Goal: Task Accomplishment & Management: Manage account settings

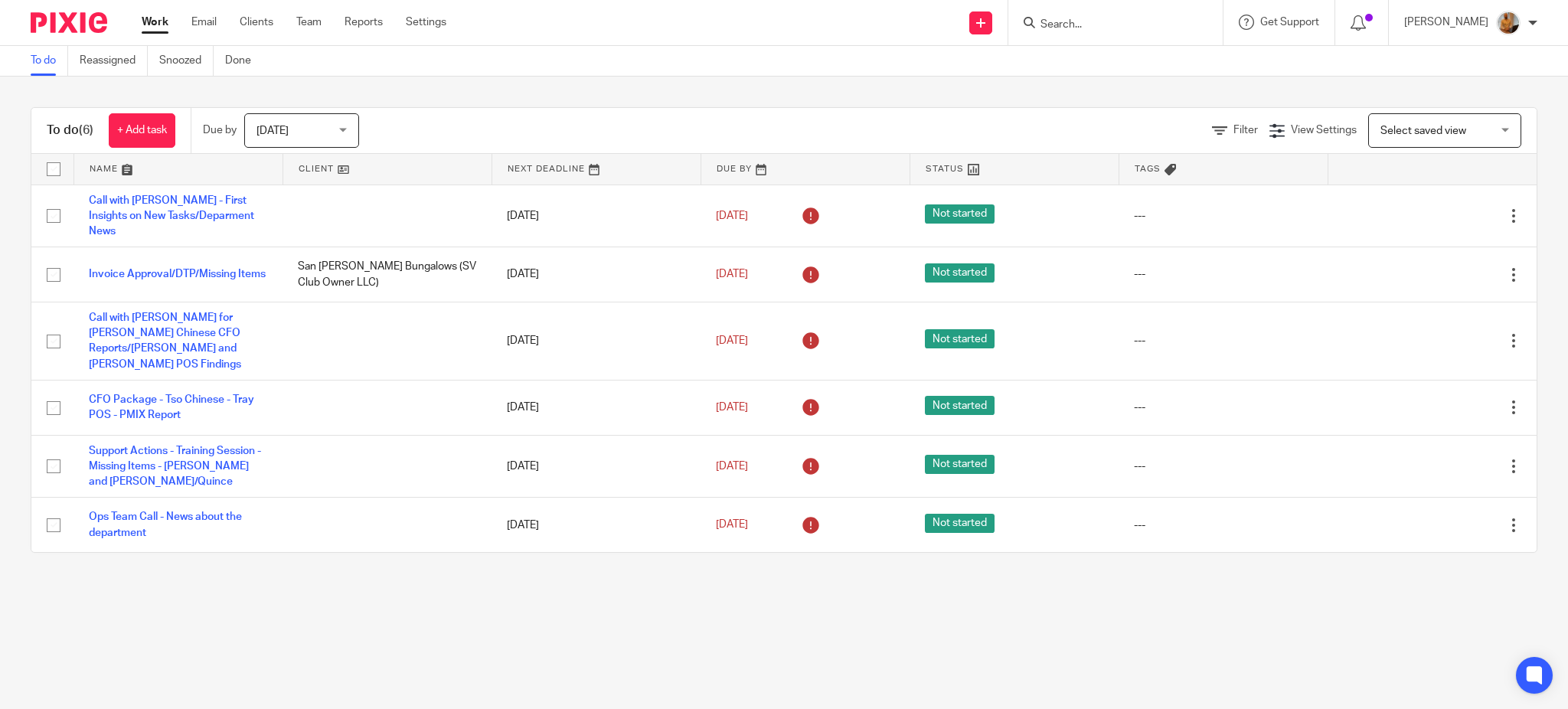
click at [52, 165] on input "checkbox" at bounding box center [53, 168] width 29 height 29
checkbox input "true"
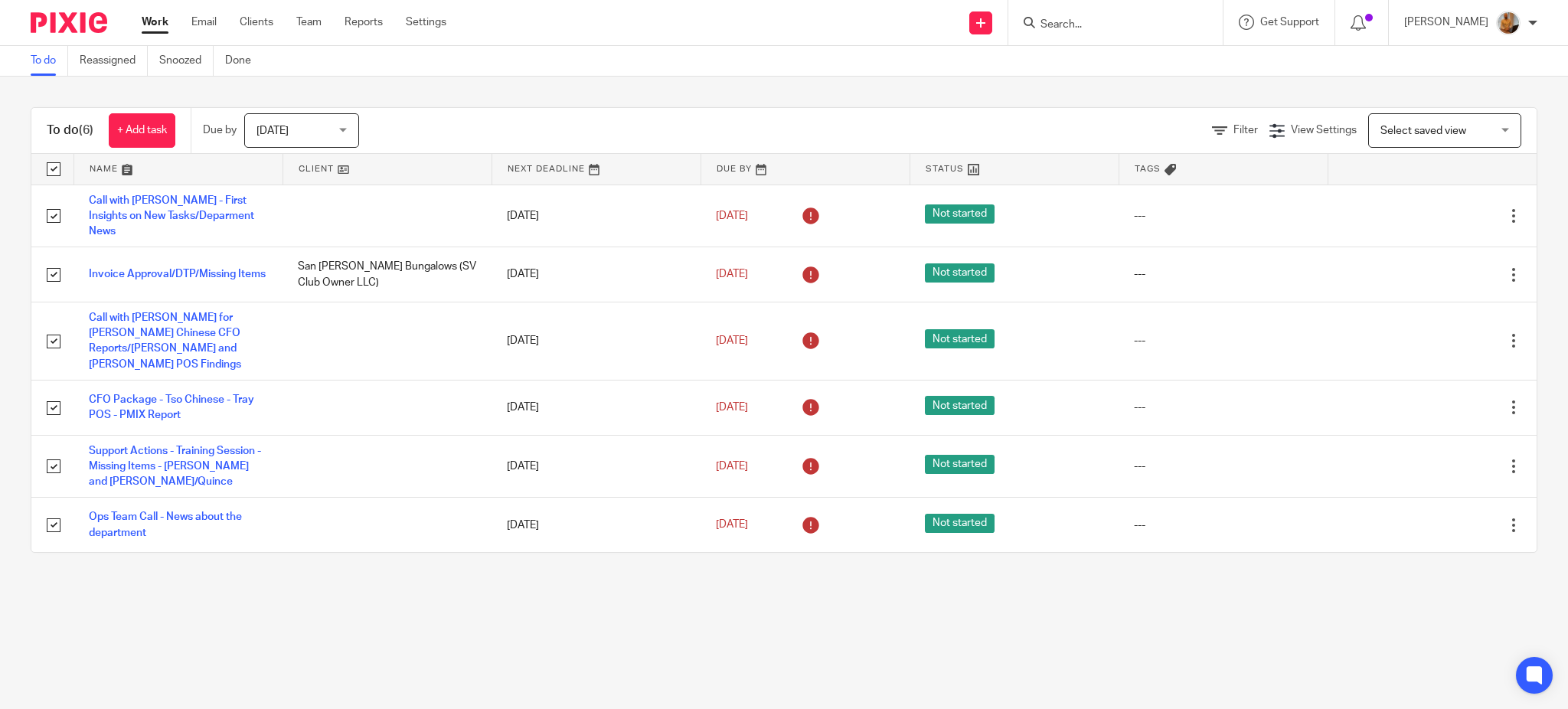
checkbox input "true"
click at [303, 130] on span "Status" at bounding box center [263, 130] width 81 height 32
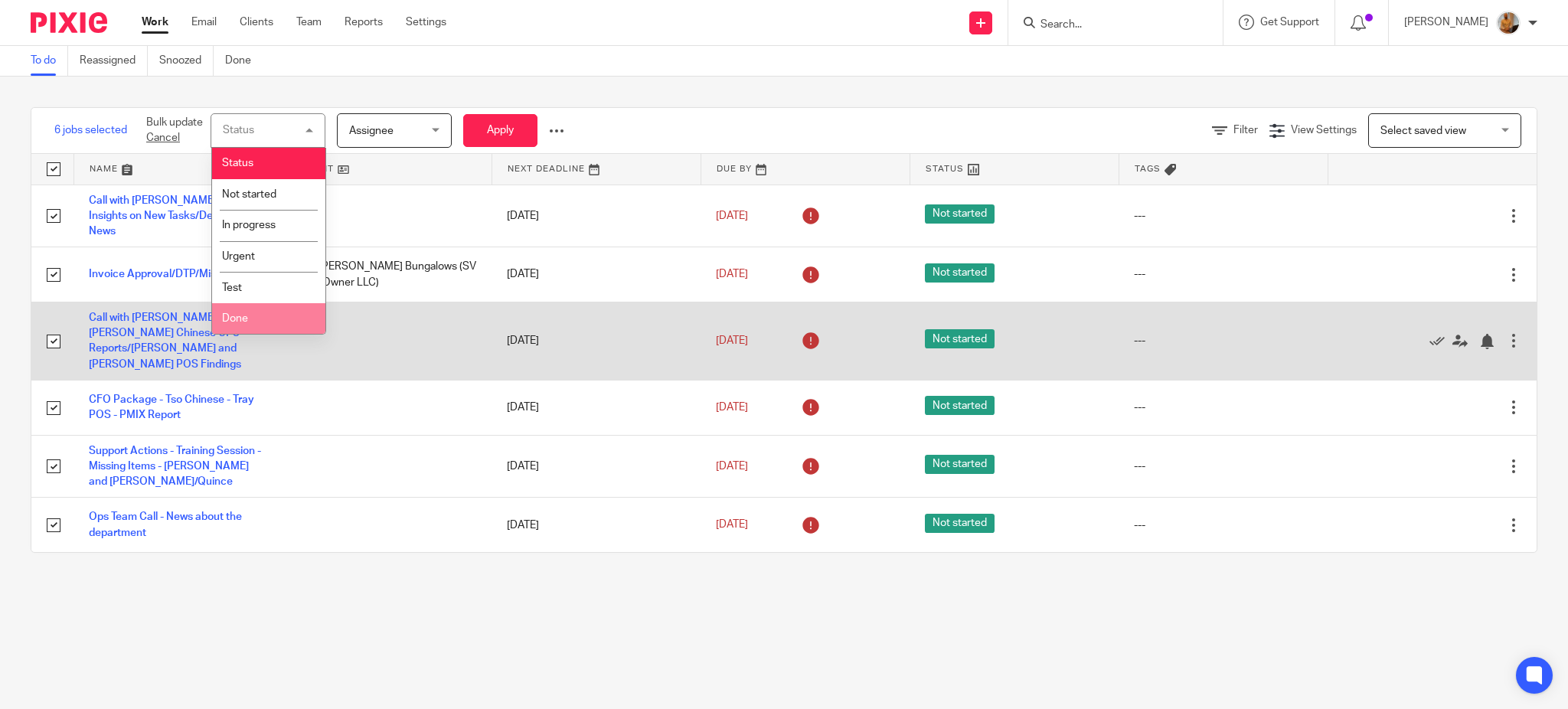
click at [264, 315] on li "Done" at bounding box center [268, 319] width 113 height 32
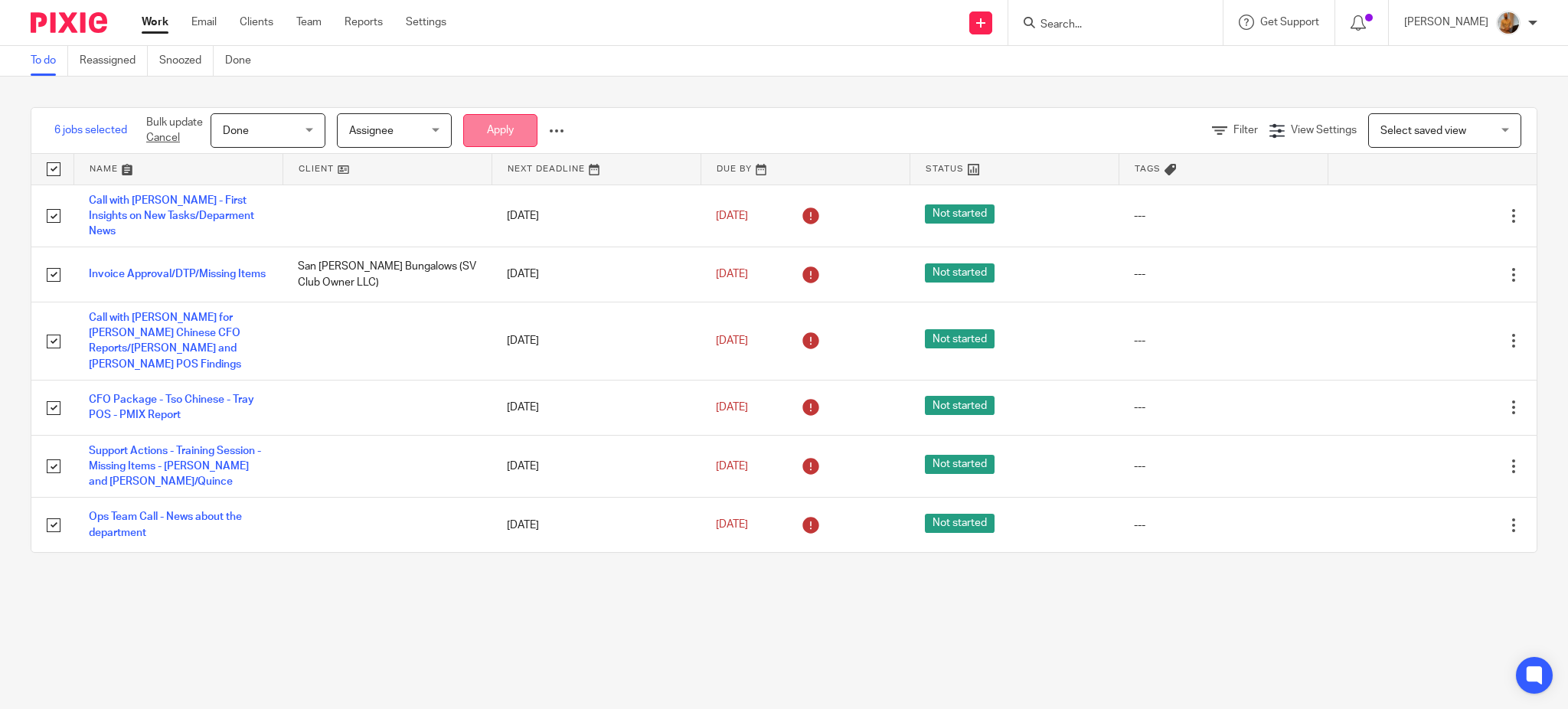
click at [520, 120] on button "Apply" at bounding box center [500, 131] width 75 height 33
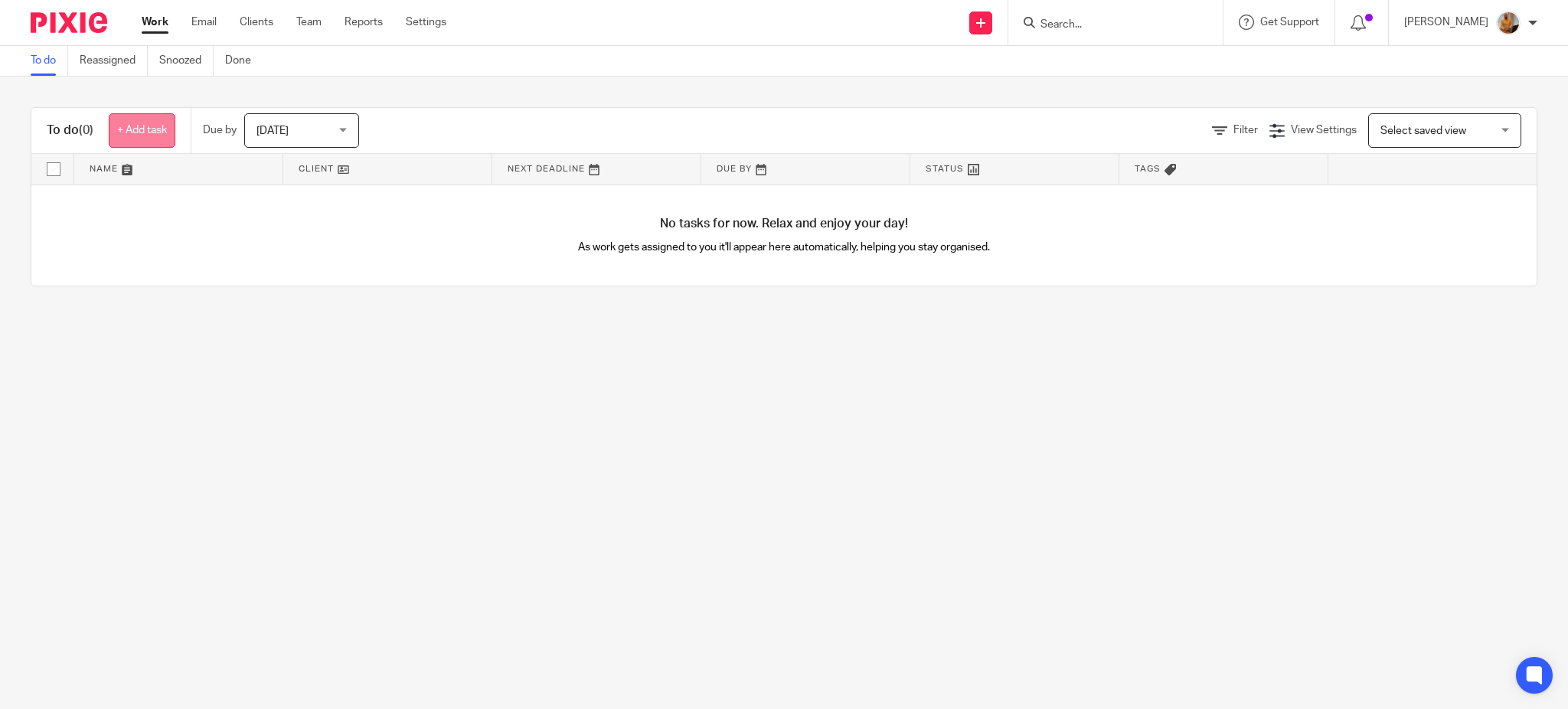
click at [151, 130] on link "+ Add task" at bounding box center [142, 130] width 67 height 34
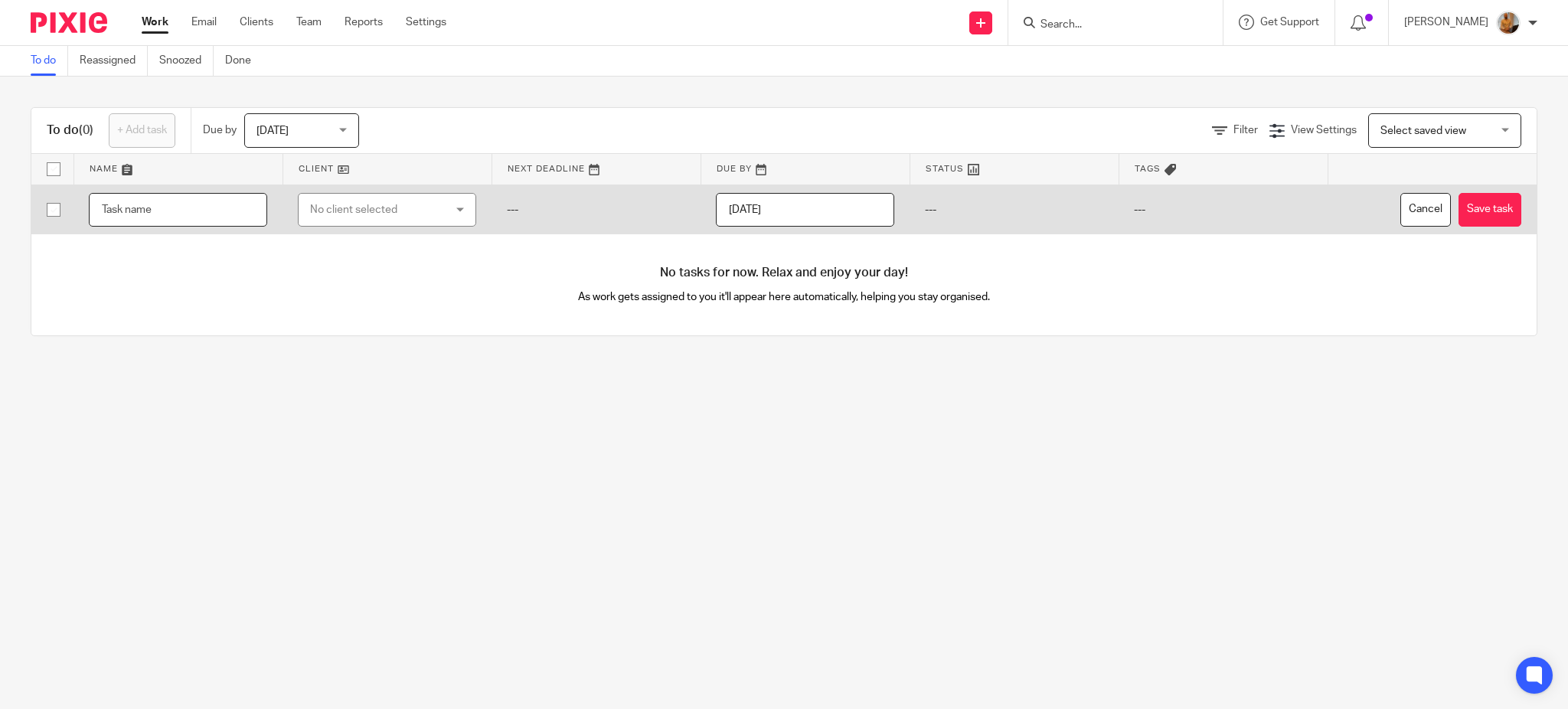
click at [148, 209] on input "text" at bounding box center [177, 210] width 178 height 34
click at [152, 205] on input "Training Session - Isauro - Day 1 - First Steps" at bounding box center [177, 210] width 178 height 34
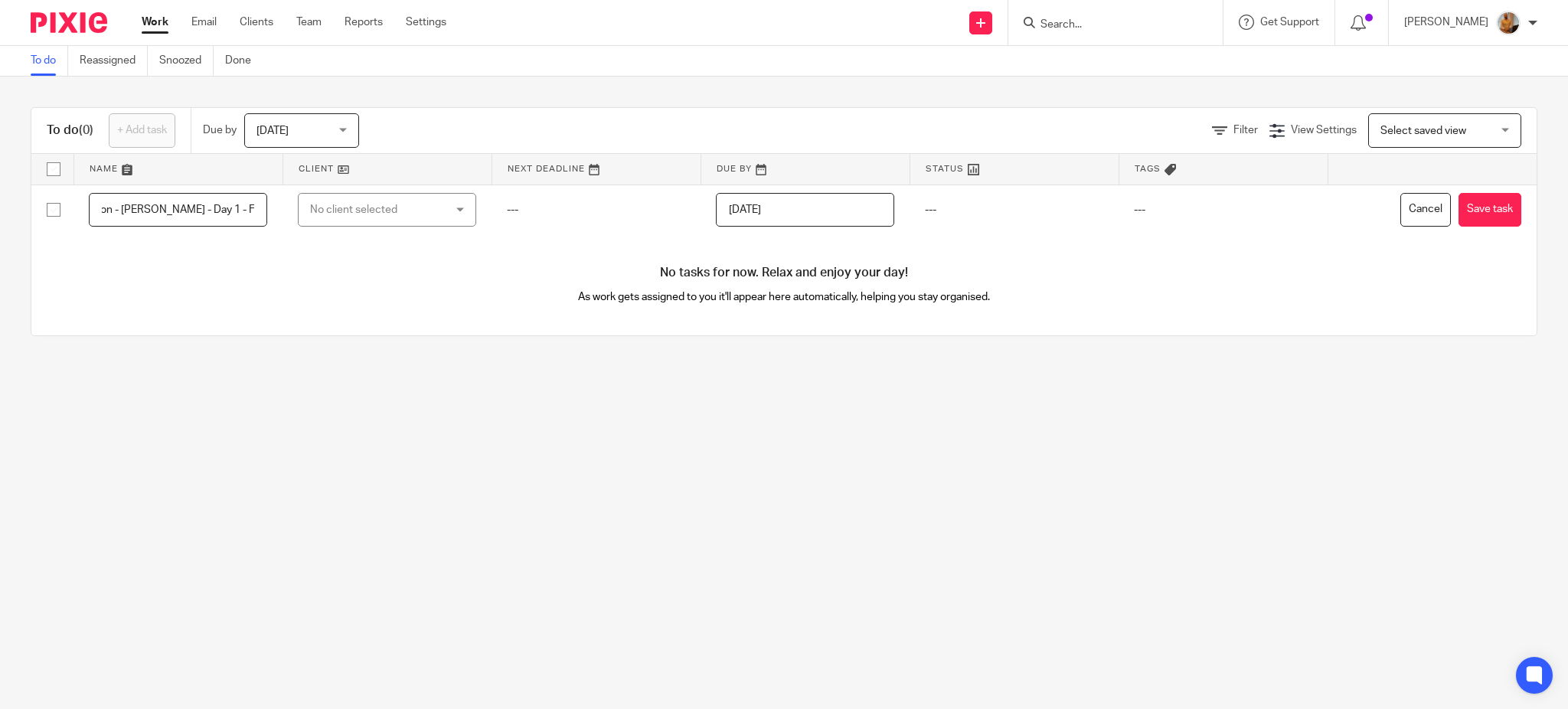
scroll to position [0, 0]
click at [400, 434] on main "To do Reassigned Snoozed Done To do (0) + Add task Due by Today Today Today Tom…" at bounding box center [784, 354] width 1568 height 709
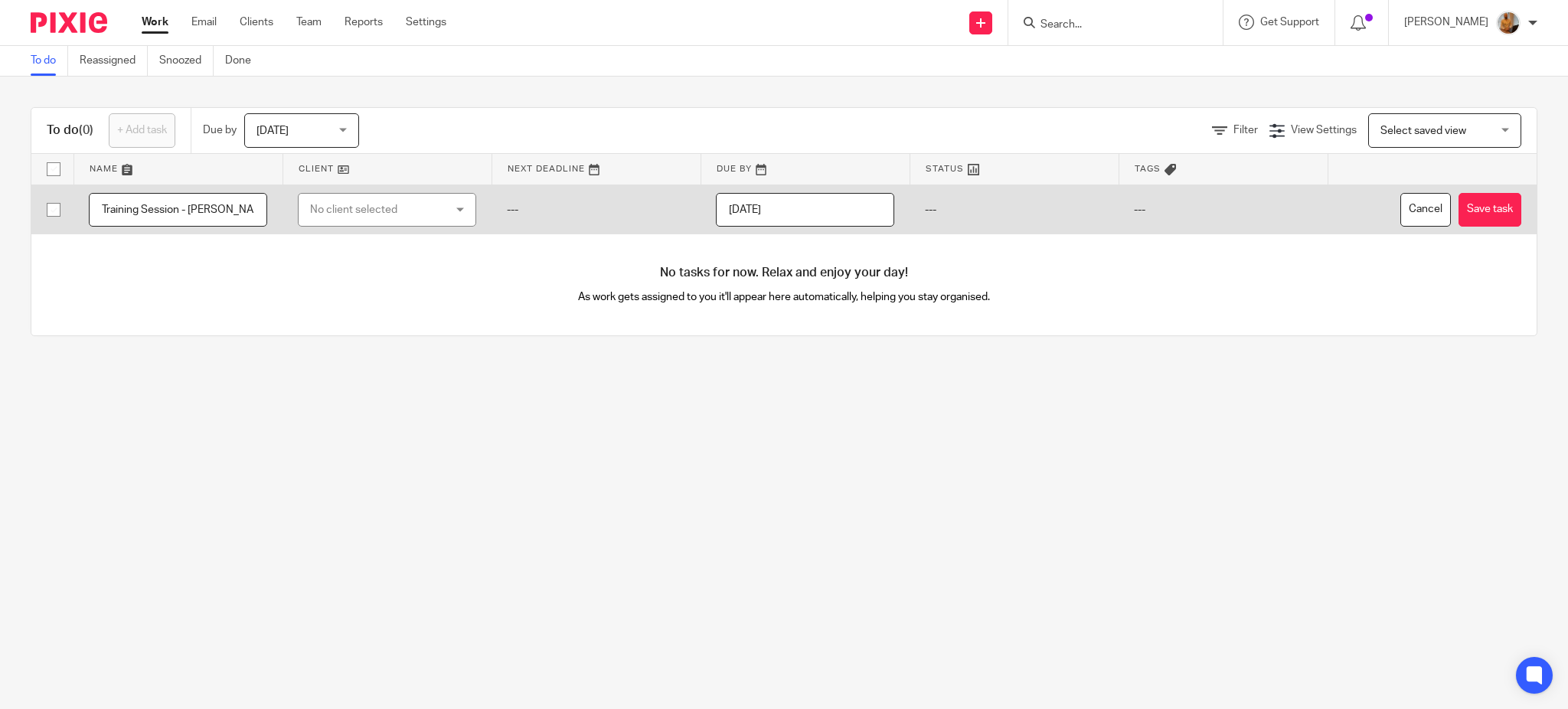
click at [226, 212] on input "Training Session - Isauro - Day 1 - First Steps" at bounding box center [177, 210] width 178 height 34
type input "Training Session - [PERSON_NAME] - Day 1 - First Steps/System Navigation"
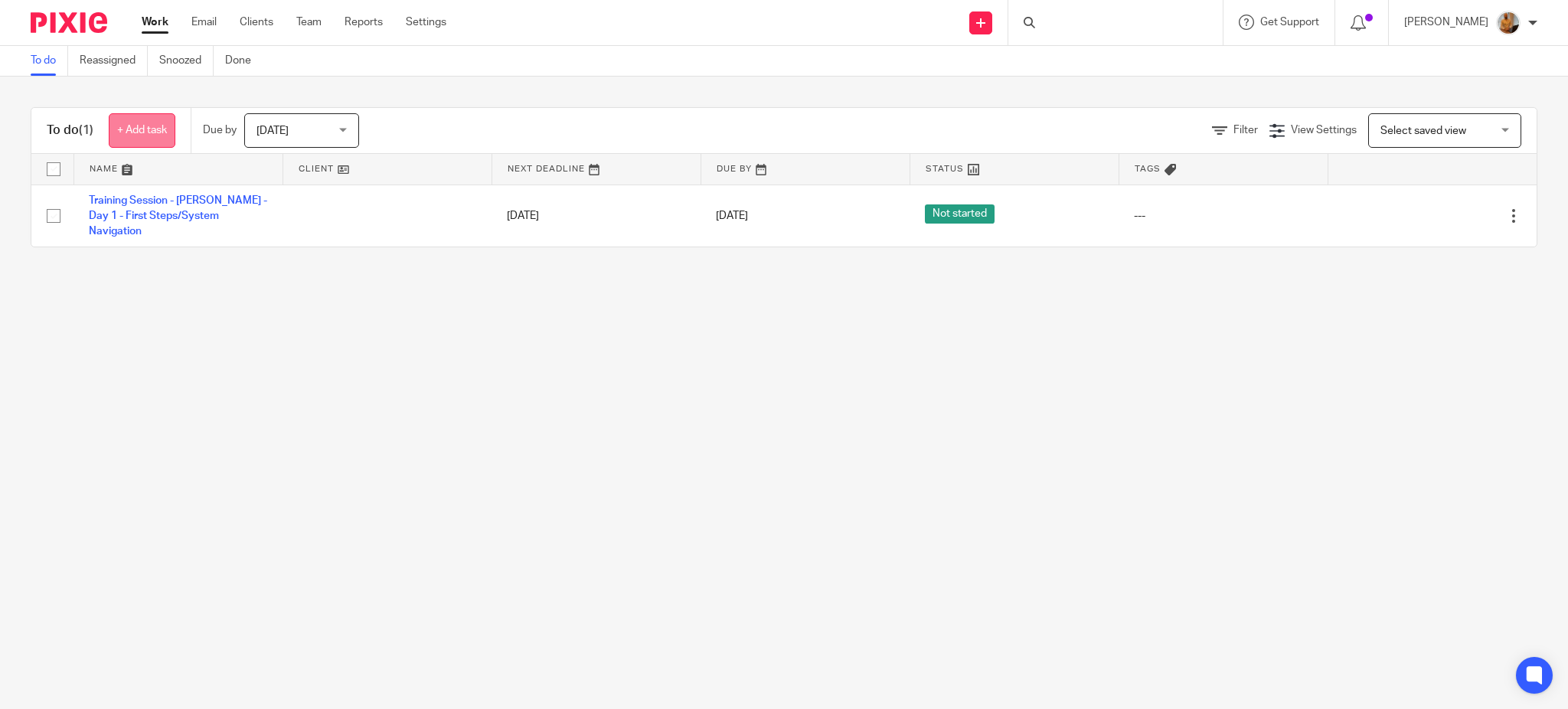
click at [148, 142] on link "+ Add task" at bounding box center [142, 130] width 67 height 34
click at [146, 130] on link "+ Add task" at bounding box center [142, 130] width 67 height 34
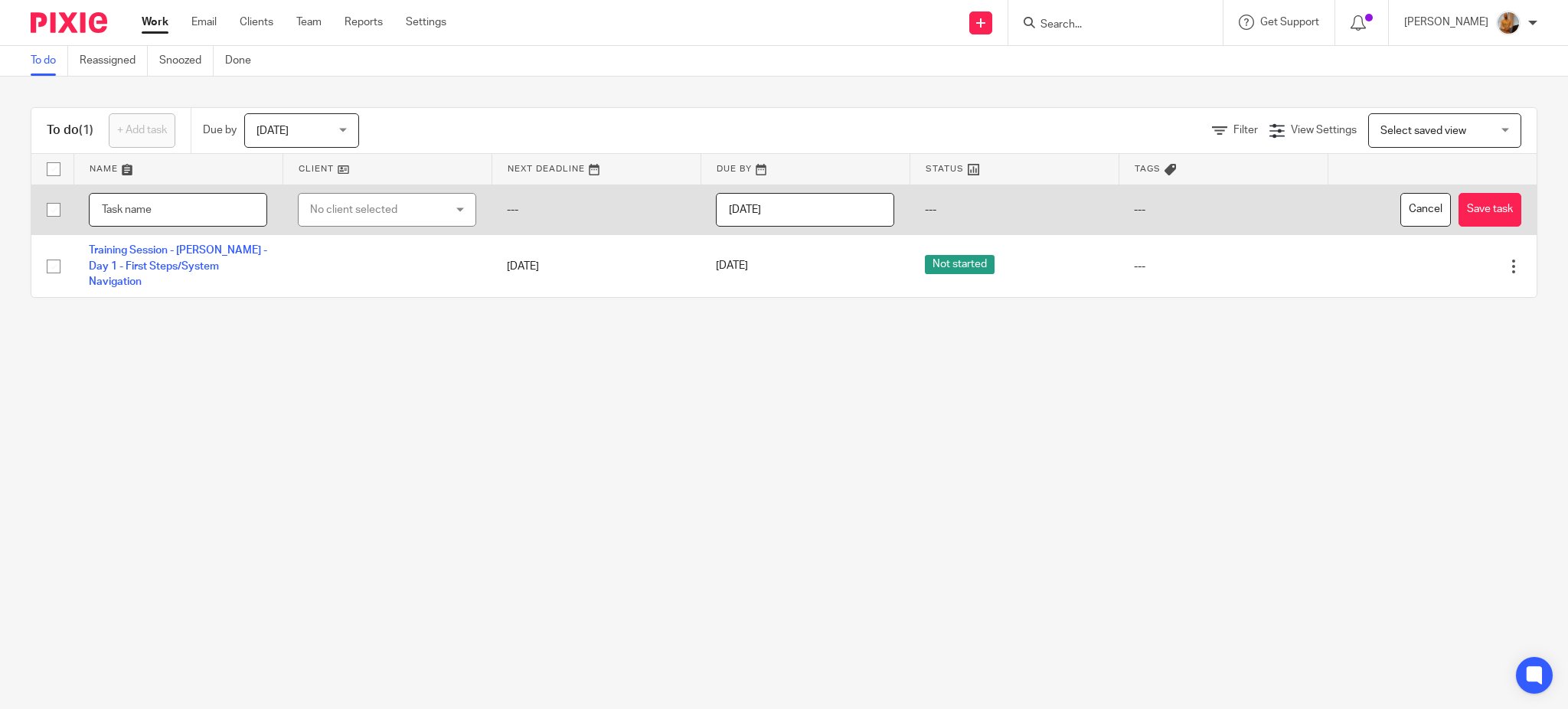
click at [181, 214] on input "text" at bounding box center [177, 210] width 178 height 34
paste input "Training Session - [PERSON_NAME] - Day 1 - First Steps"
drag, startPoint x: 198, startPoint y: 207, endPoint x: 255, endPoint y: 199, distance: 57.6
click at [255, 199] on input "Training Session - [PERSON_NAME] - Day 1 - First Steps" at bounding box center [177, 210] width 178 height 34
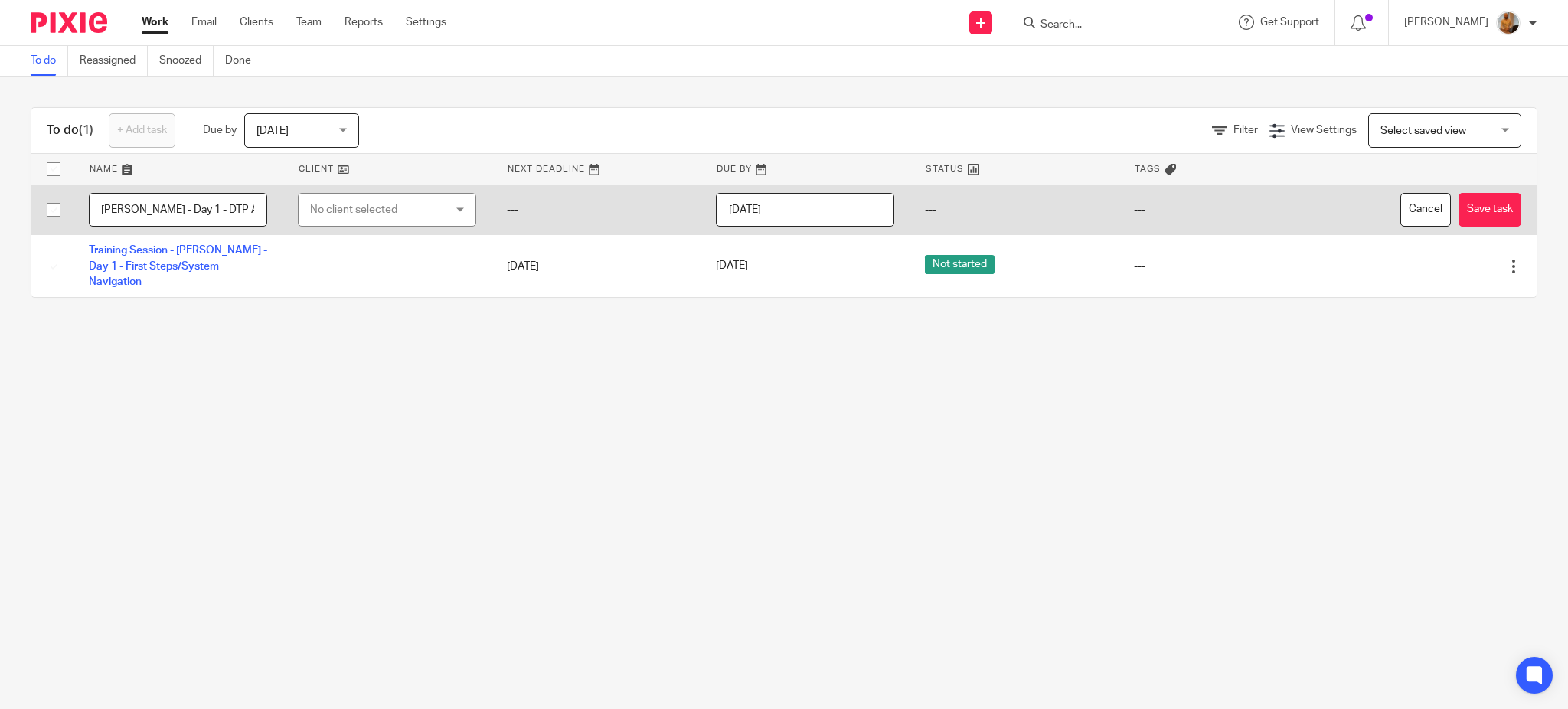
scroll to position [0, 92]
type input "Training Session - Isauro - Day 1 - DTP AP Capture"
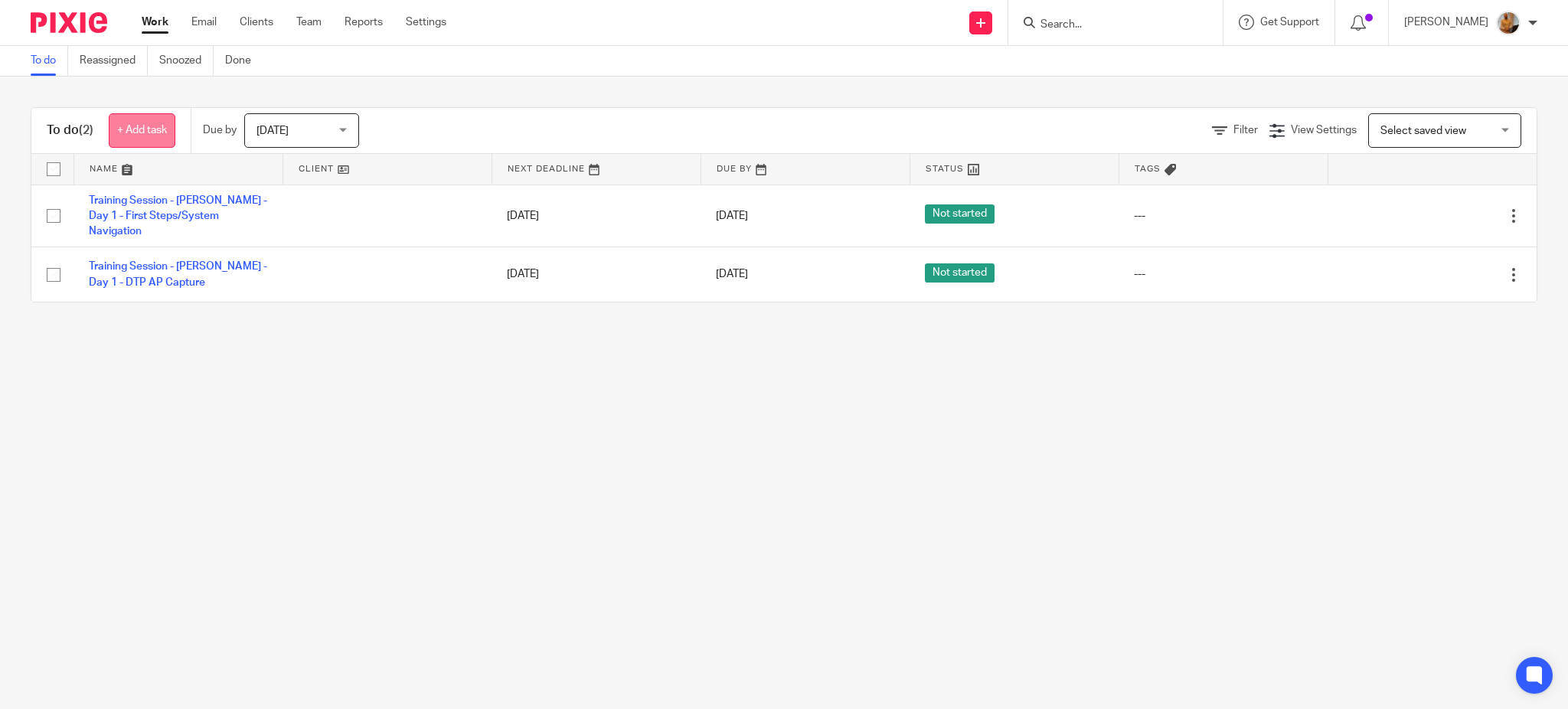
click at [147, 128] on link "+ Add task" at bounding box center [142, 130] width 67 height 34
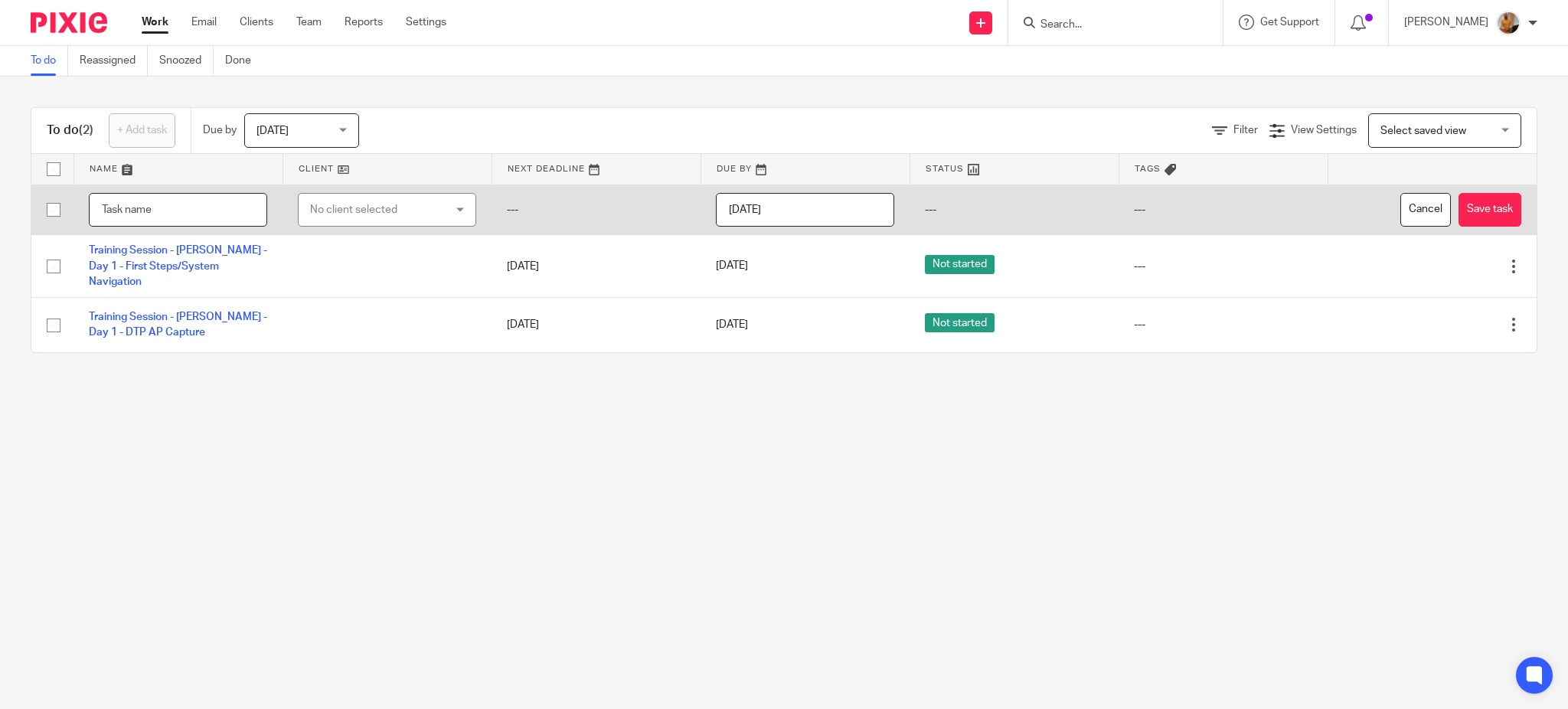
click at [201, 205] on input "text" at bounding box center [177, 210] width 178 height 34
paste input "Training Session - Isauro - Day 1 - First Steps"
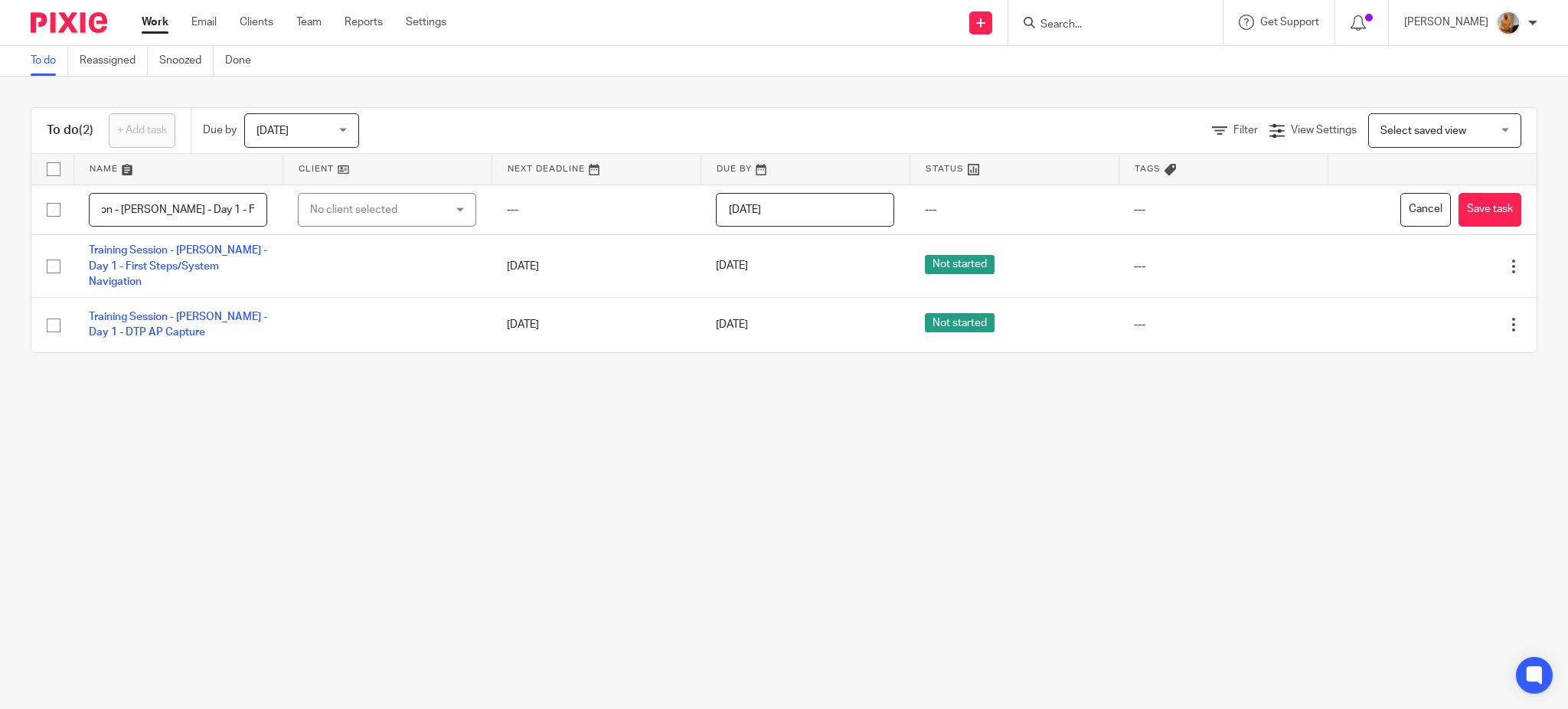
drag, startPoint x: 198, startPoint y: 204, endPoint x: 297, endPoint y: 177, distance: 102.6
click at [297, 177] on table "Name Client Next Deadline Due By Status Tags Training Session - Isauro - Day 1 …" at bounding box center [784, 253] width 1505 height 198
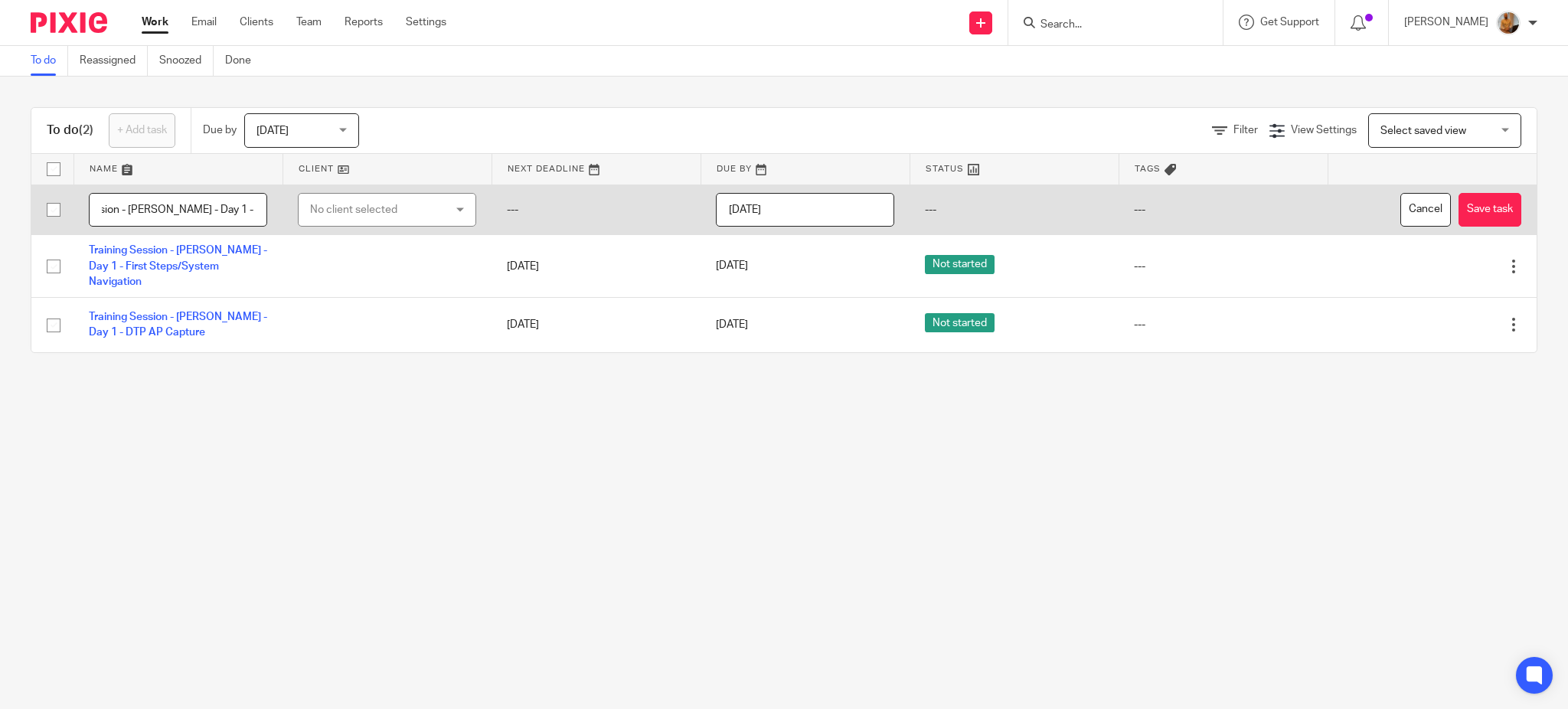
scroll to position [0, 66]
type input "Training Session - Isauro - Day 1 - AI Capture"
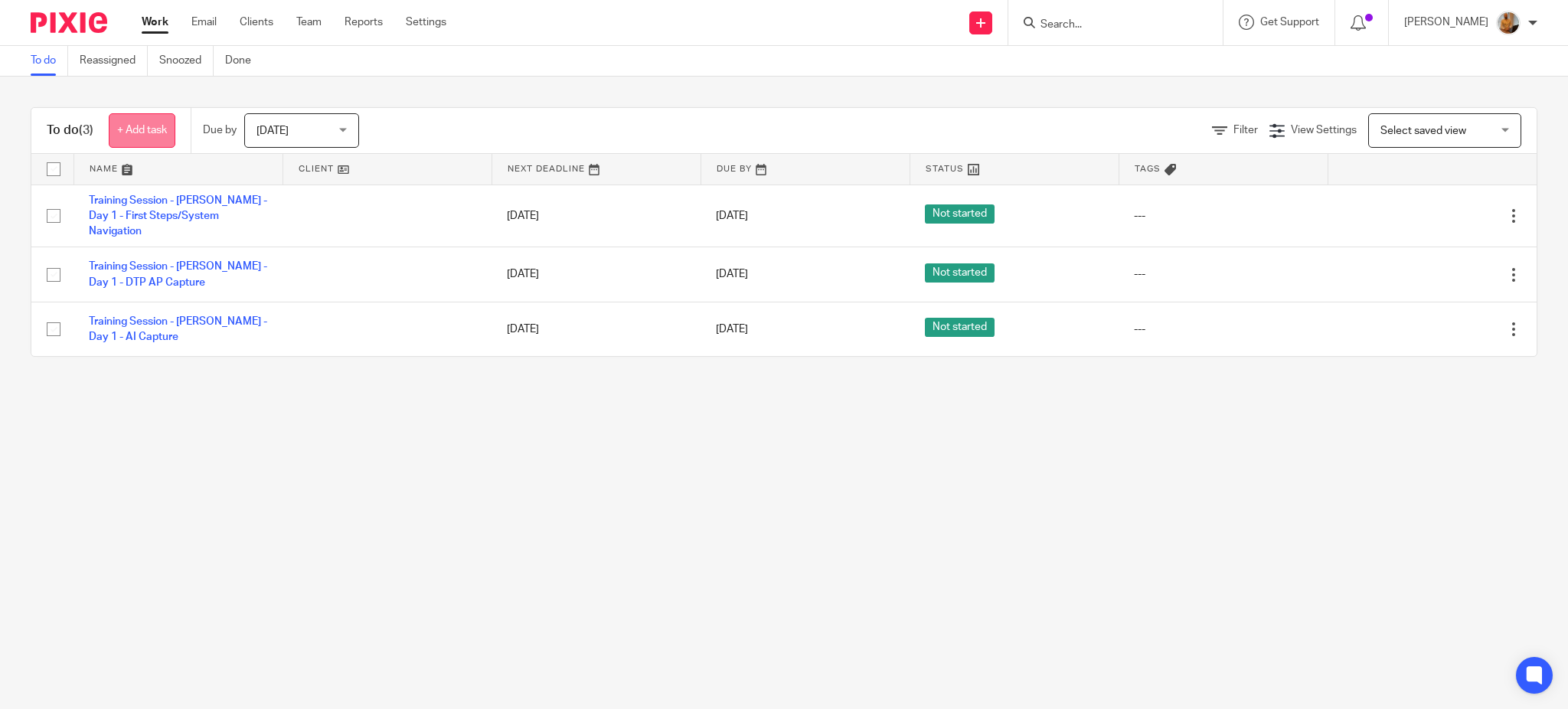
click at [153, 123] on link "+ Add task" at bounding box center [142, 130] width 67 height 34
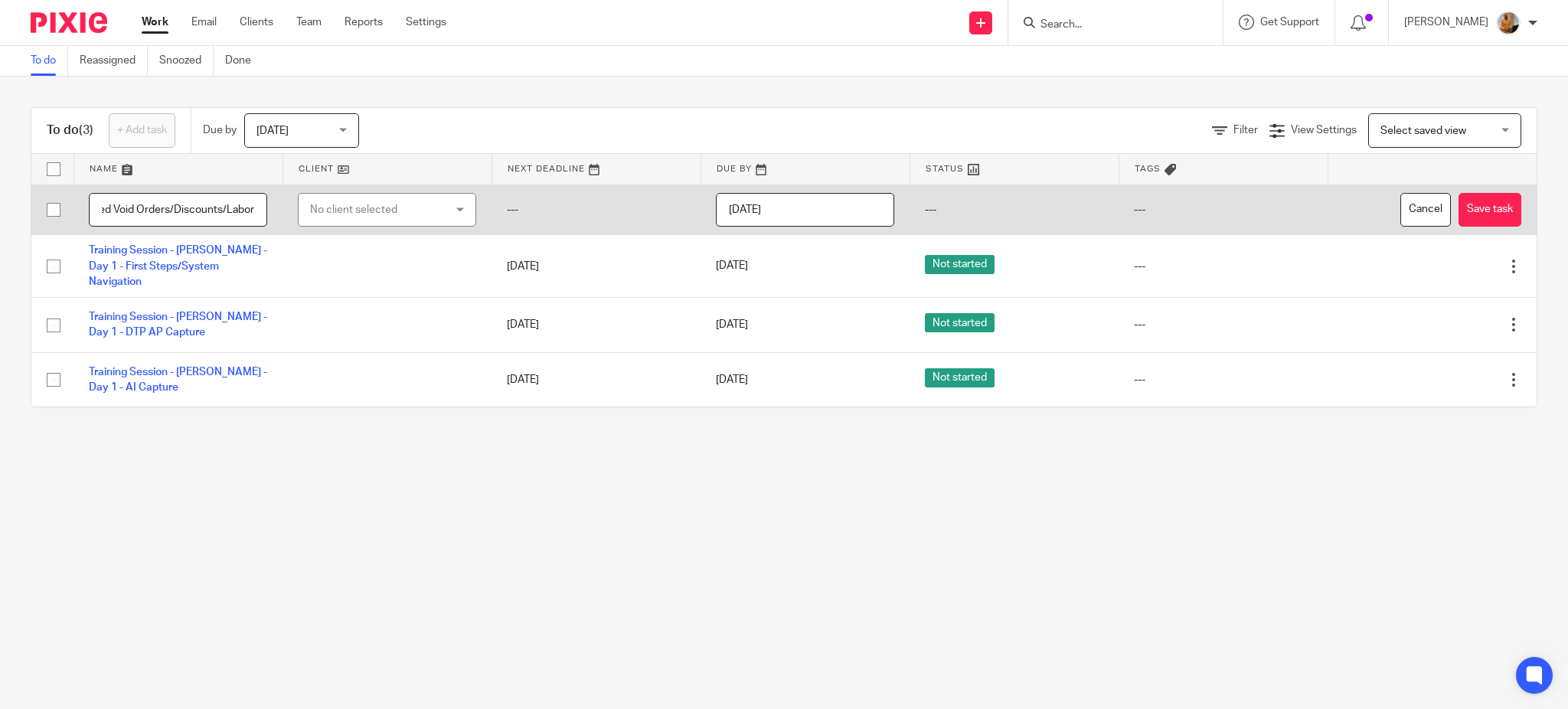
scroll to position [0, 160]
type input "CFO Report - GapCO - Completed Void Orders/Discounts/Labor"
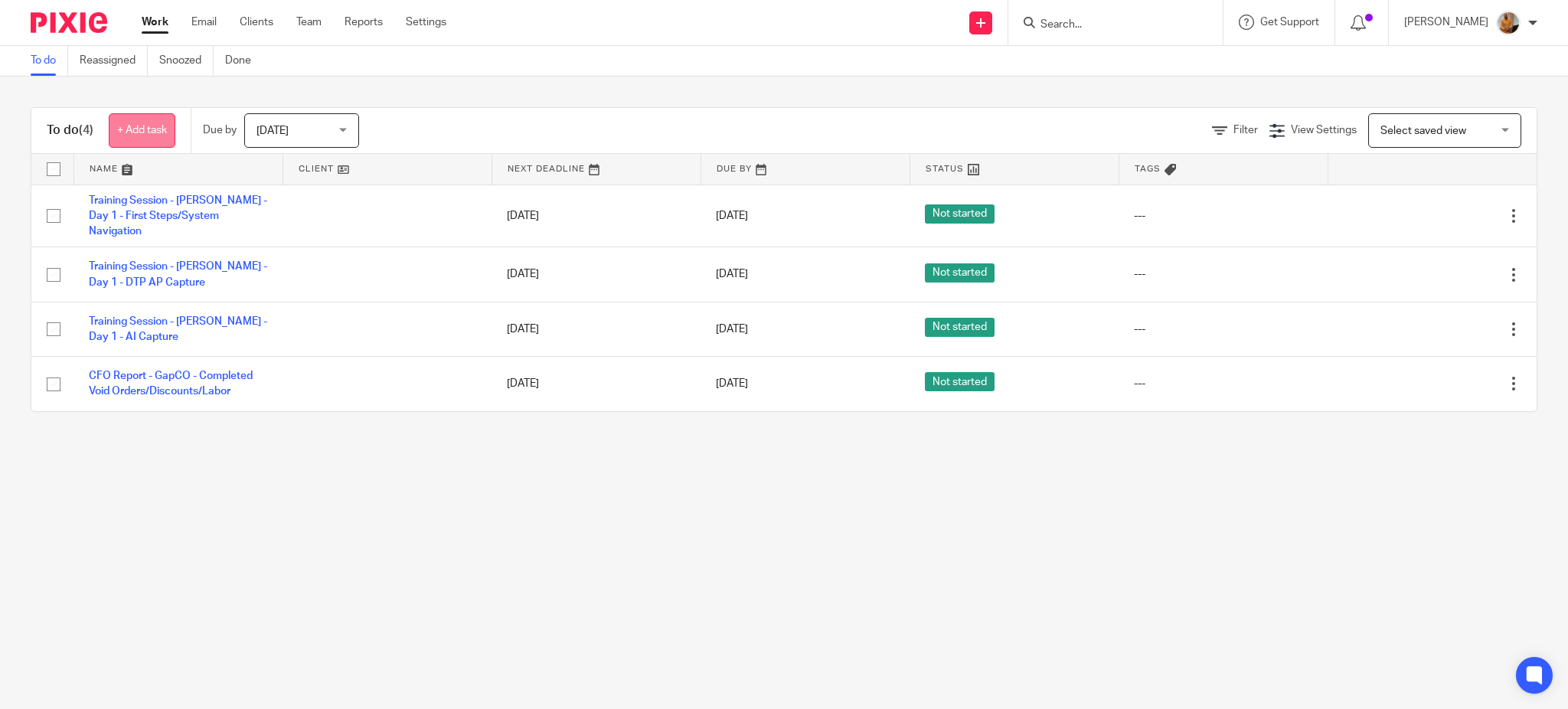
click at [132, 129] on link "+ Add task" at bounding box center [142, 130] width 67 height 34
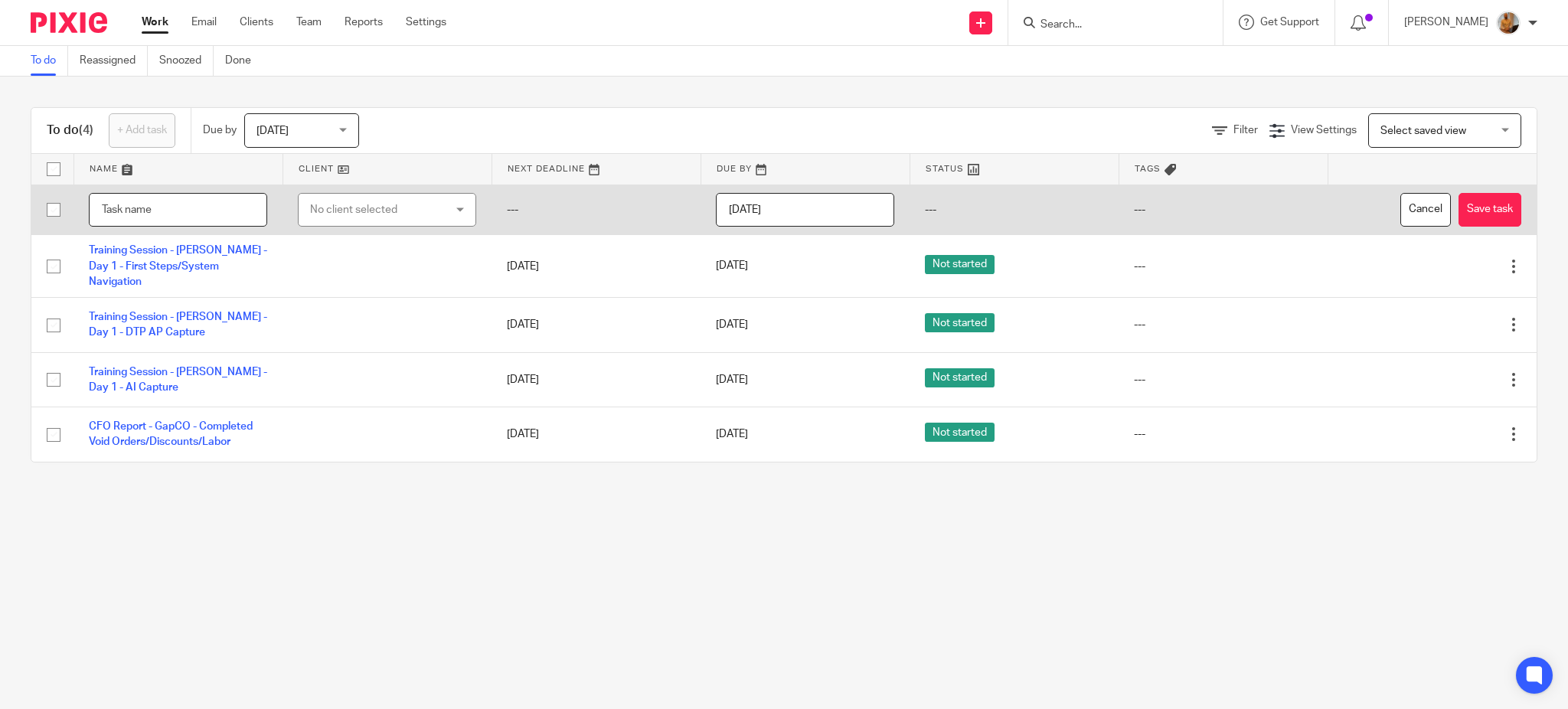
click at [158, 201] on input "text" at bounding box center [177, 210] width 178 height 34
type input "CFO Report - Two Eggs - Review with Natalia"
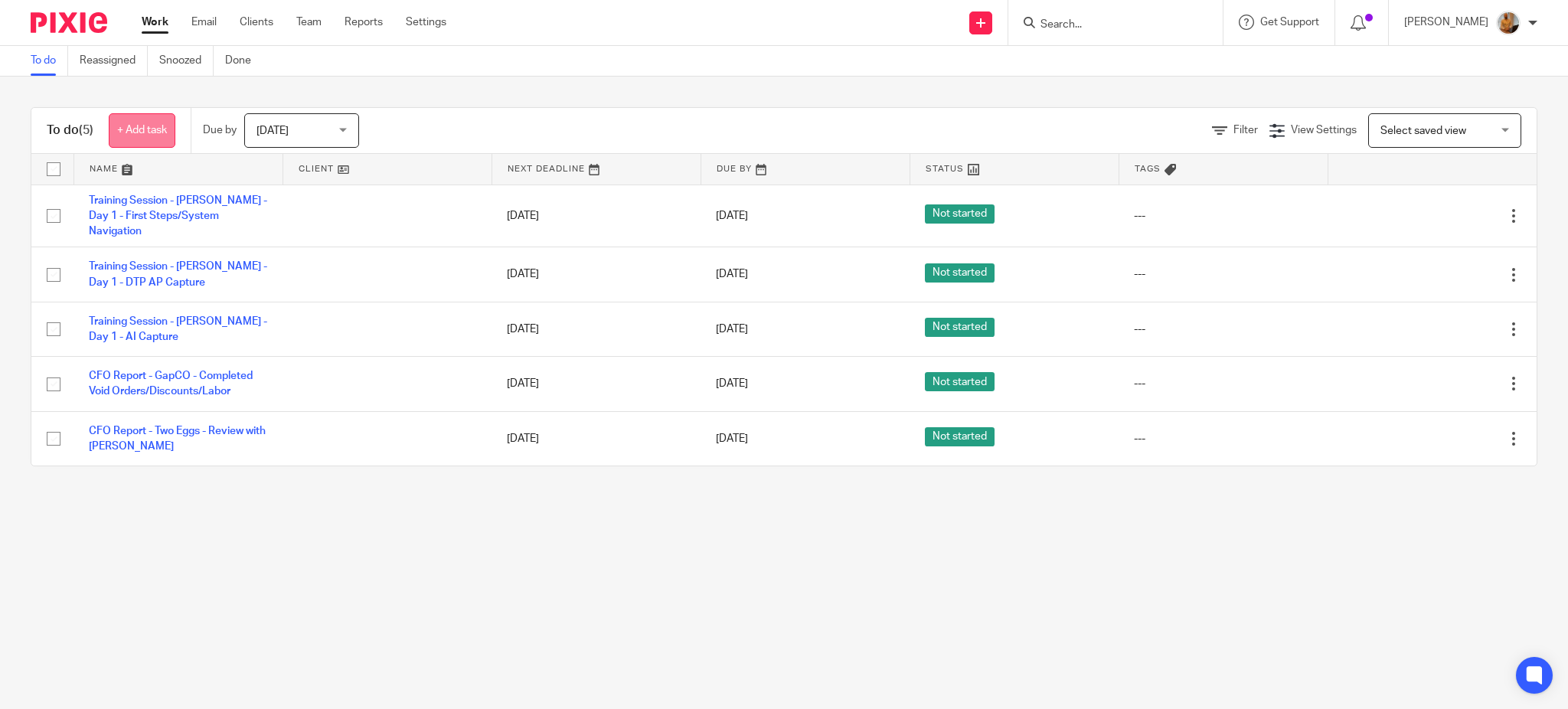
click at [143, 126] on link "+ Add task" at bounding box center [142, 130] width 67 height 34
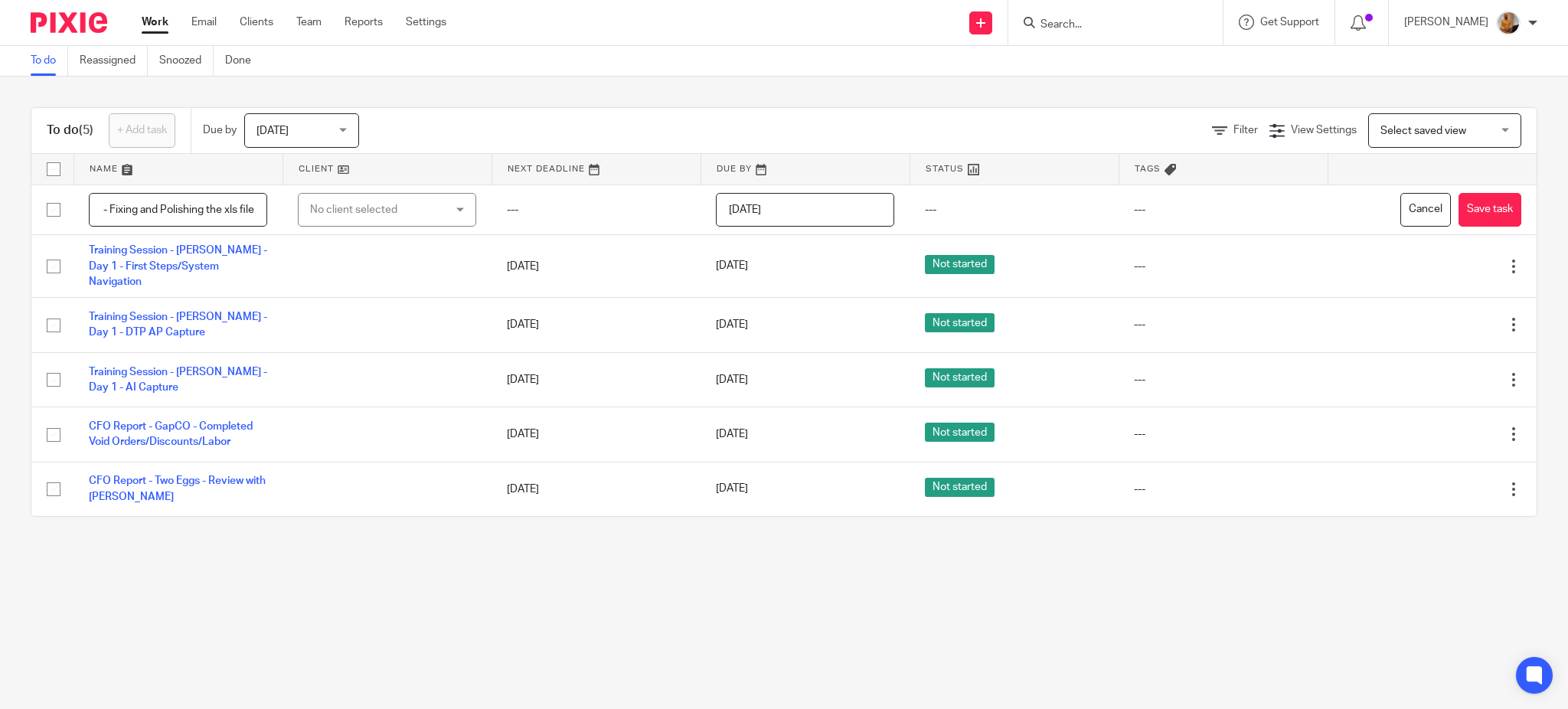
scroll to position [0, 118]
type input "CFO Report - Two Eggs - Fixing and Polishing the xls file"
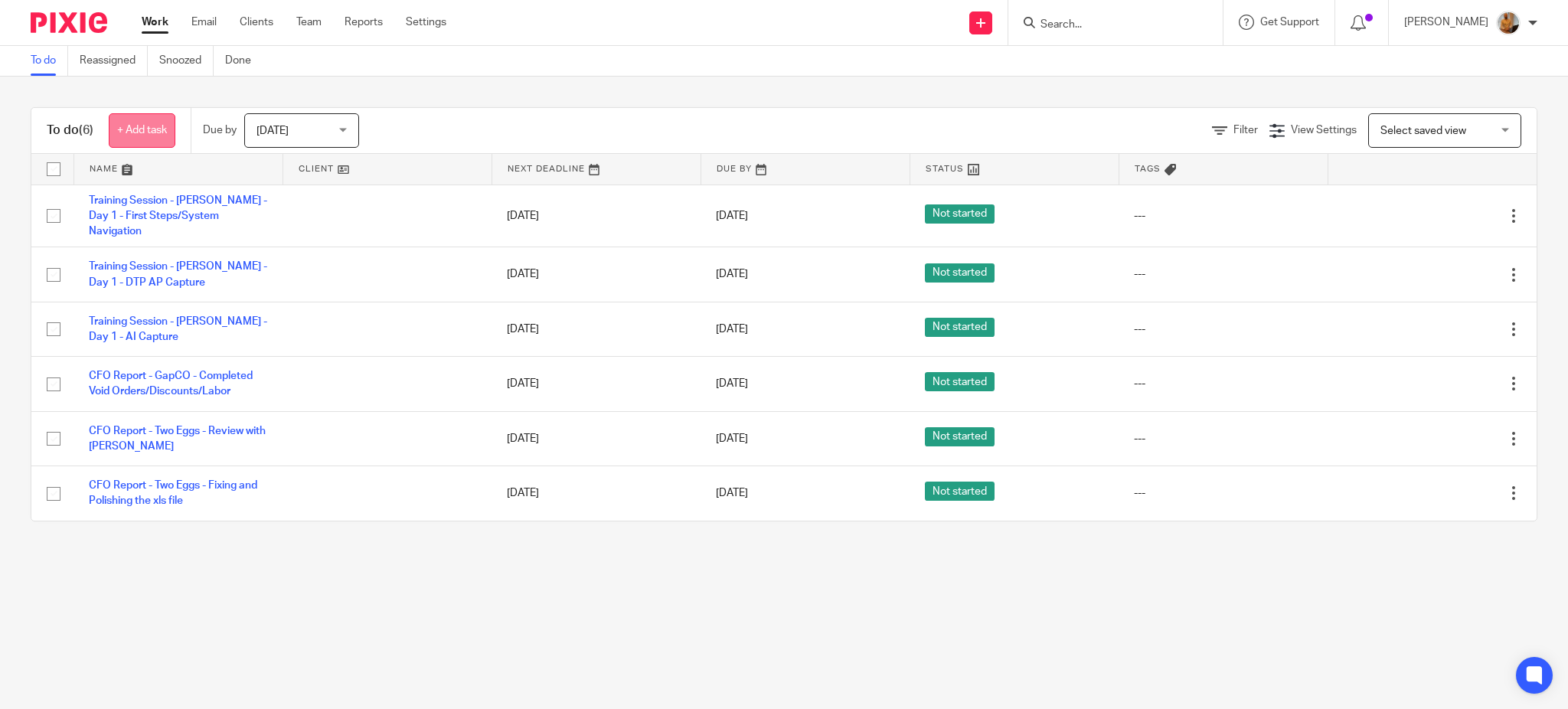
click at [141, 124] on link "+ Add task" at bounding box center [142, 130] width 67 height 34
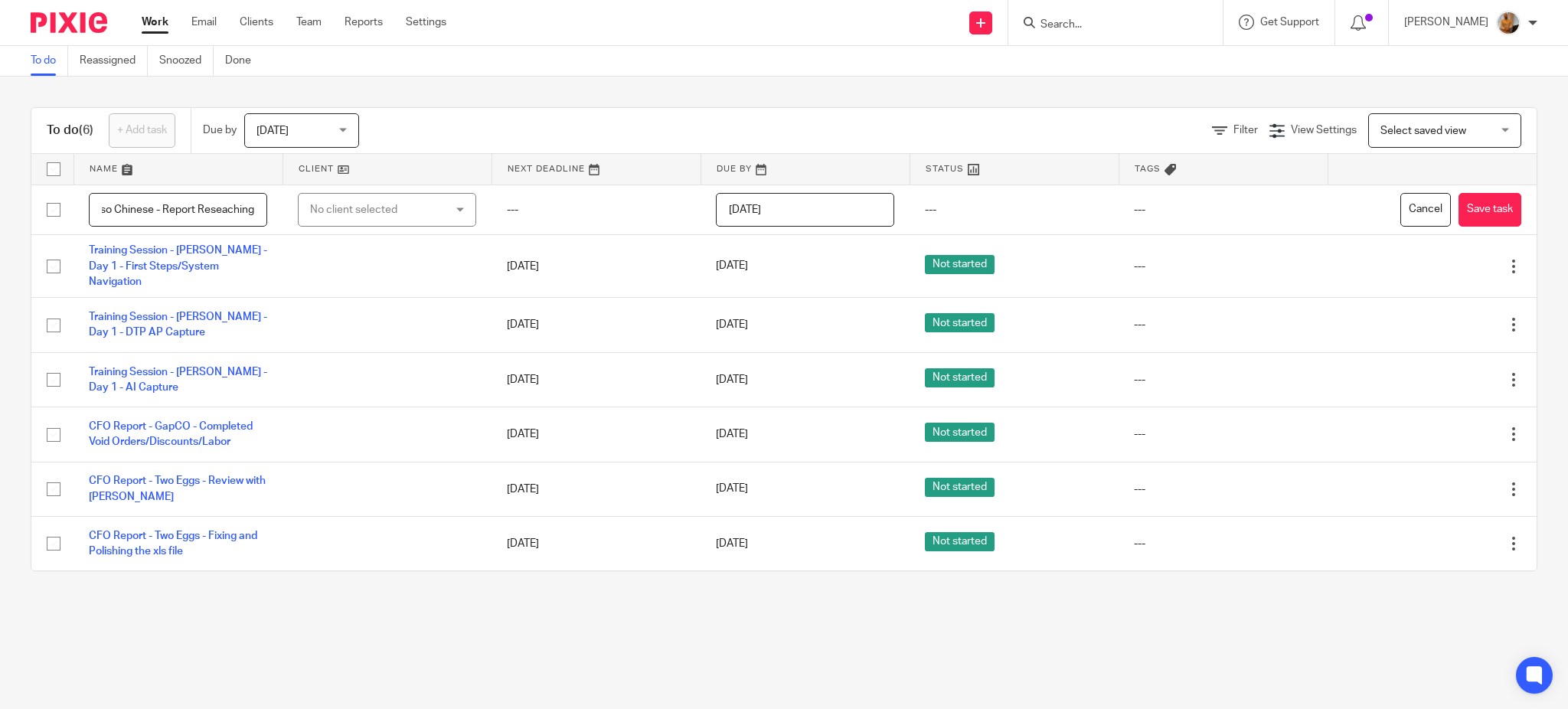
scroll to position [0, 12]
type input "Tso Chinese - Report Reseaching"
